Goal: Information Seeking & Learning: Learn about a topic

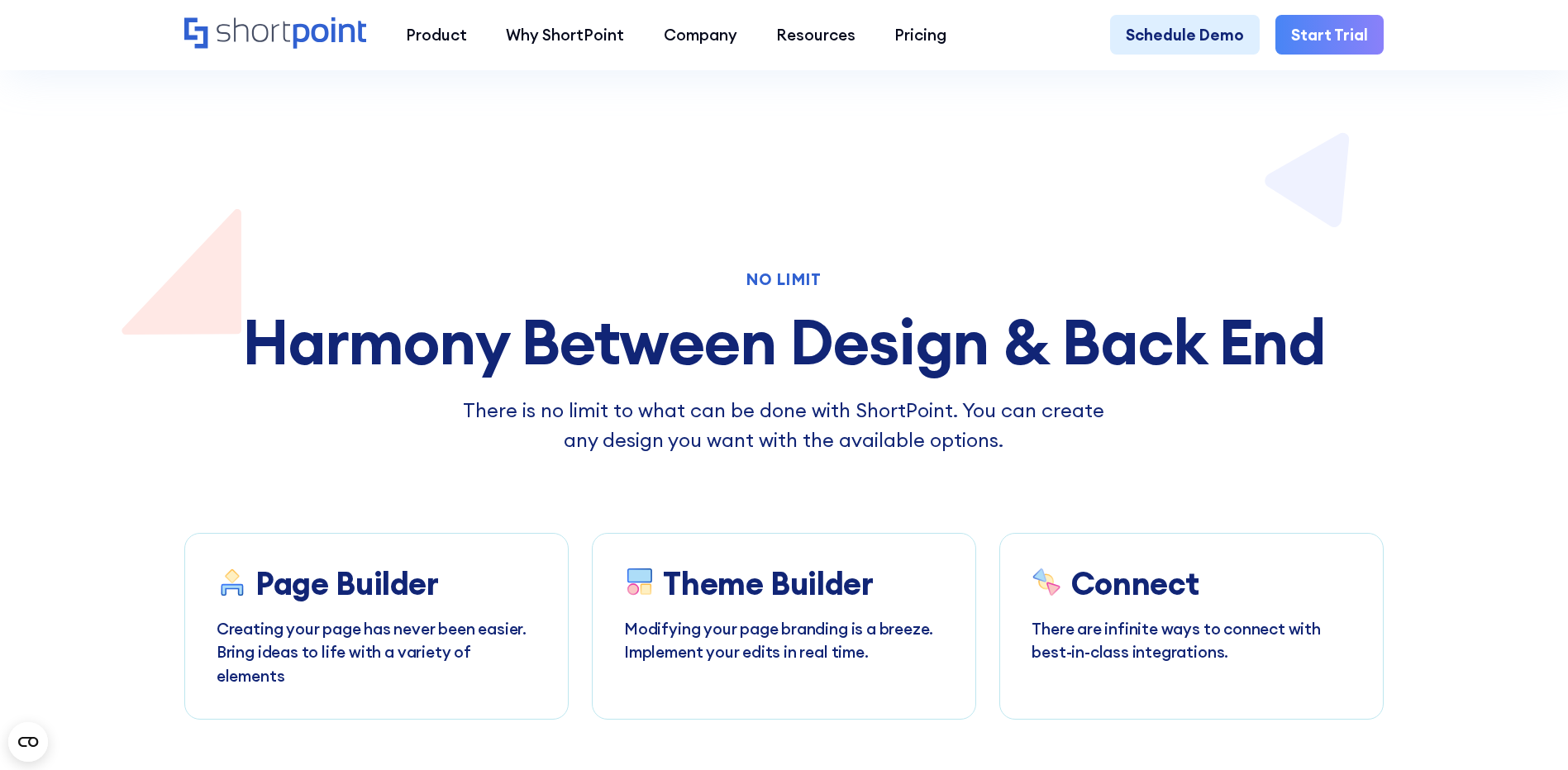
scroll to position [5373, 0]
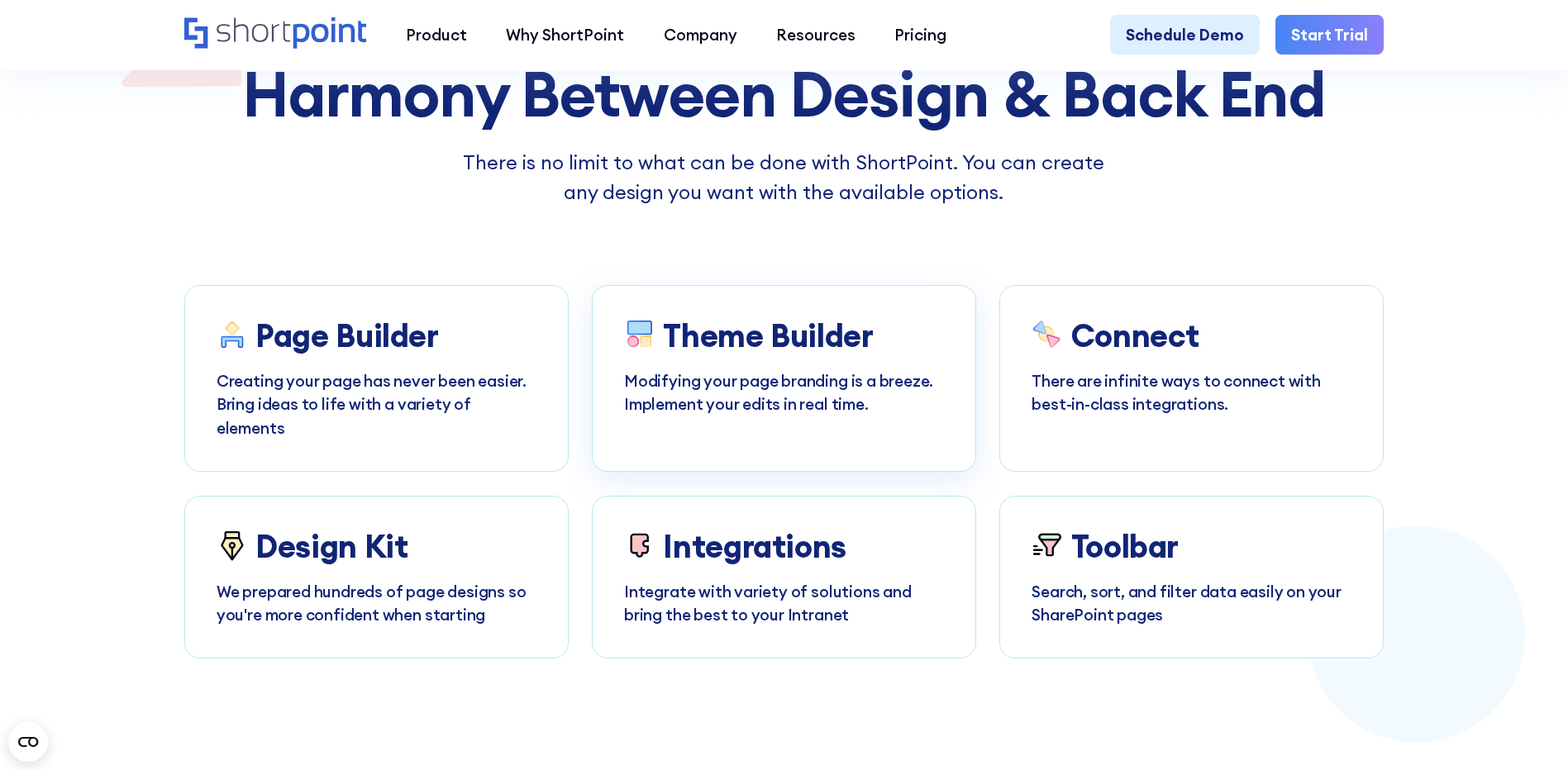
click at [773, 417] on p "Modifying your page branding is a breeze. Implement your edits in real time." at bounding box center [784, 393] width 320 height 47
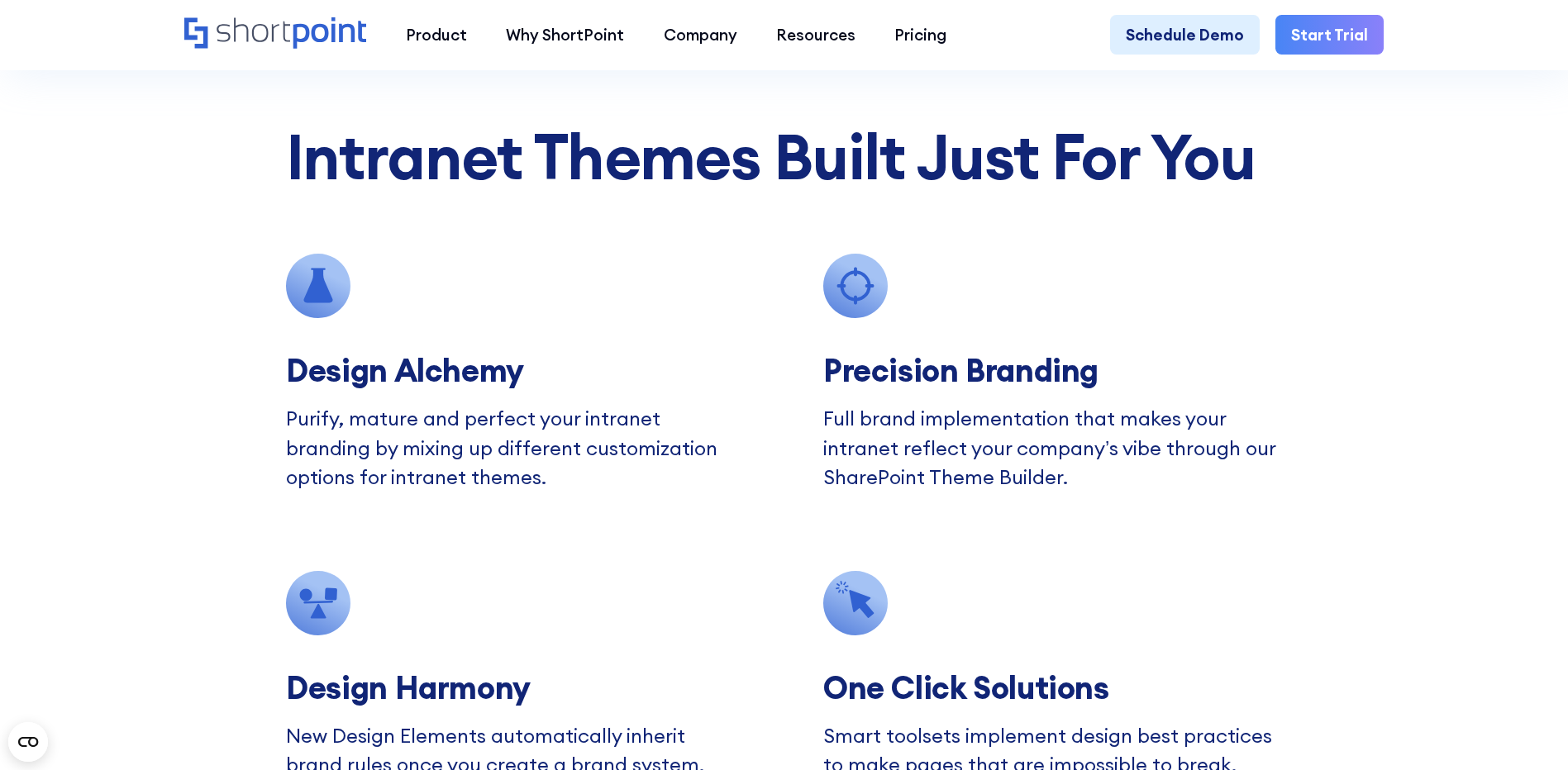
scroll to position [5455, 0]
